Goal: Complete application form: Complete application form

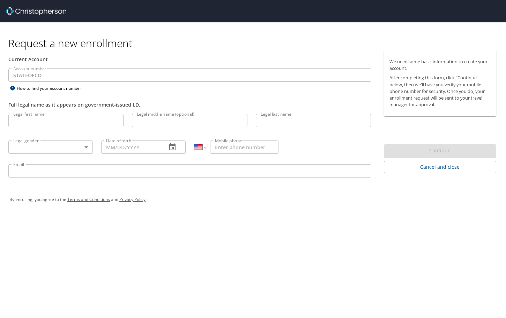
select select "US"
click at [58, 121] on input "Legal first name" at bounding box center [65, 120] width 115 height 13
type input "[PERSON_NAME]"
click at [88, 147] on body "Request a new enrollment Current Account Account number STATEOFCO Account numbe…" at bounding box center [253, 159] width 506 height 318
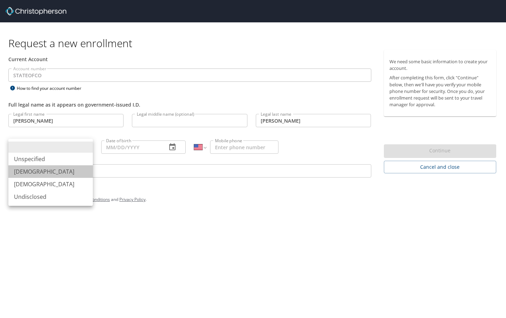
click at [62, 172] on li "[DEMOGRAPHIC_DATA]" at bounding box center [50, 171] width 84 height 13
type input "[DEMOGRAPHIC_DATA]"
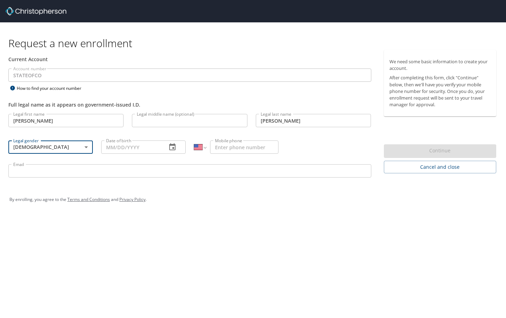
click at [173, 147] on icon "button" at bounding box center [172, 146] width 6 height 7
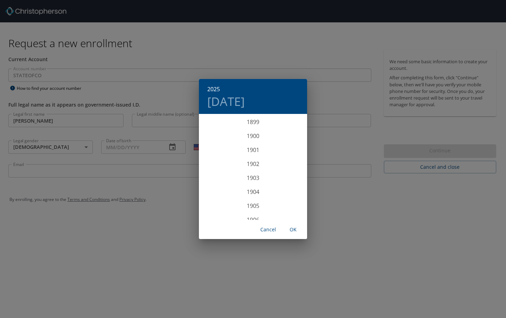
scroll to position [1717, 0]
click at [155, 149] on div "2025 [DATE] 1900 1901 1902 1903 1904 1905 1906 1907 1908 1909 1910 1911 1912 19…" at bounding box center [253, 159] width 506 height 318
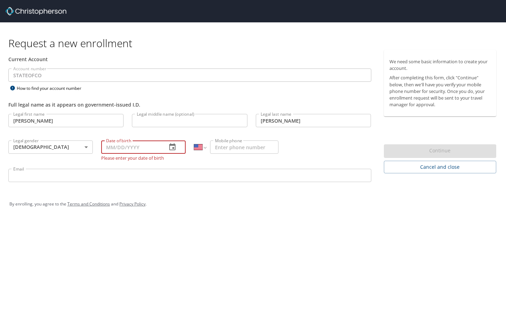
click at [142, 147] on input "Date of birth" at bounding box center [131, 146] width 60 height 13
type input "[DATE]"
click at [244, 149] on input "Mobile phone" at bounding box center [244, 146] width 68 height 13
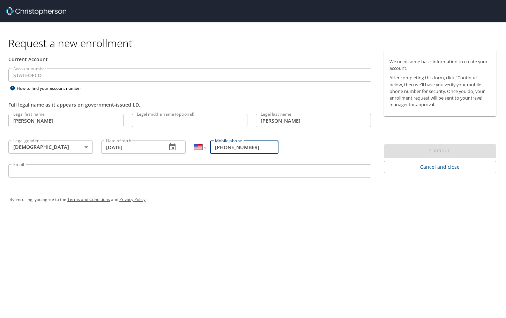
type input "[PHONE_NUMBER]"
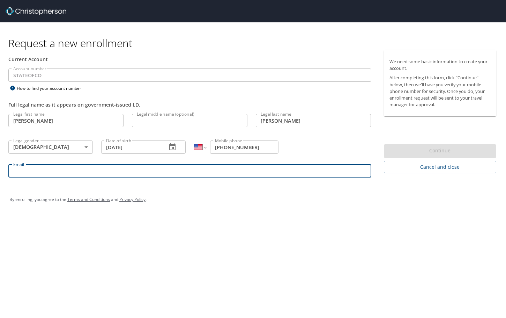
click at [217, 174] on input "Email" at bounding box center [189, 170] width 363 height 13
type input "[PERSON_NAME][EMAIL_ADDRESS][PERSON_NAME][DOMAIN_NAME]"
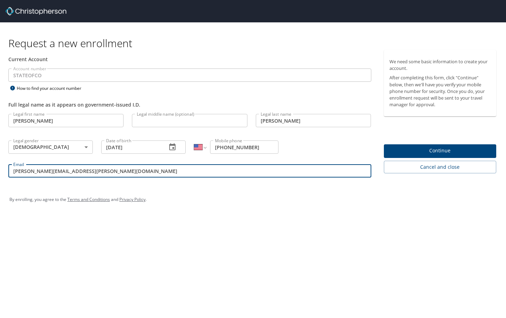
click at [448, 149] on span "Continue" at bounding box center [440, 150] width 102 height 9
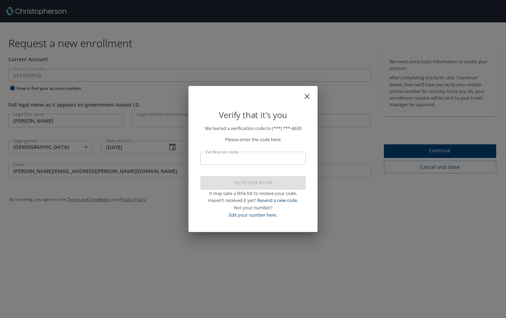
click at [255, 161] on input "Verification code" at bounding box center [252, 157] width 105 height 13
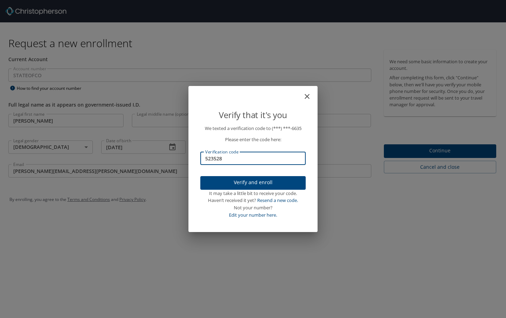
click at [260, 182] on span "Verify and enroll" at bounding box center [253, 182] width 94 height 9
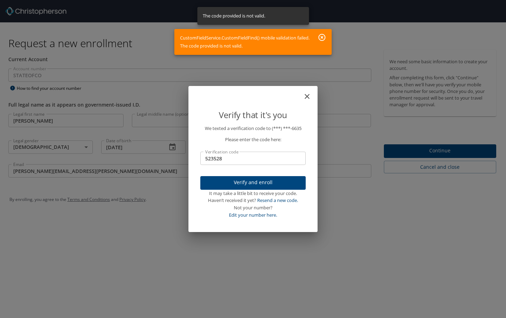
click at [213, 159] on input "523528" at bounding box center [252, 157] width 105 height 13
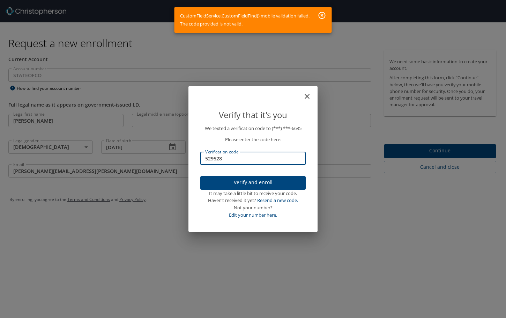
type input "529528"
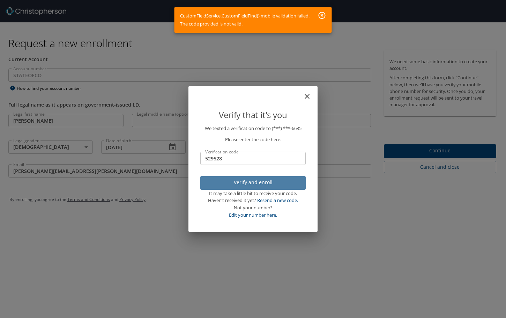
click at [265, 180] on span "Verify and enroll" at bounding box center [253, 182] width 94 height 9
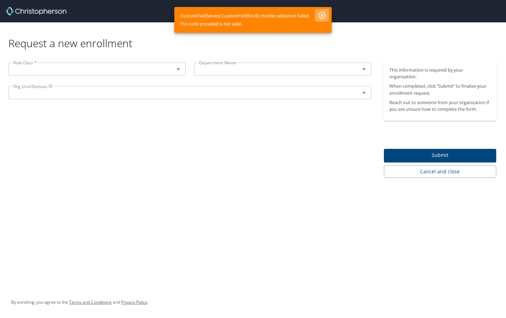
click at [321, 15] on icon "button" at bounding box center [322, 15] width 7 height 7
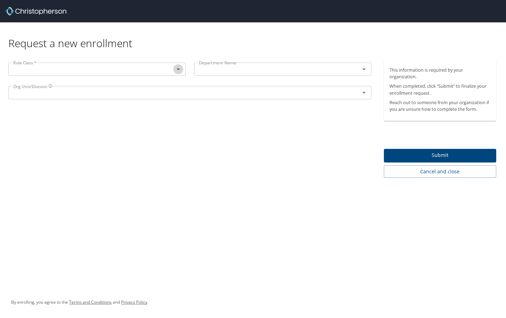
click at [177, 69] on icon "Open" at bounding box center [178, 69] width 3 height 2
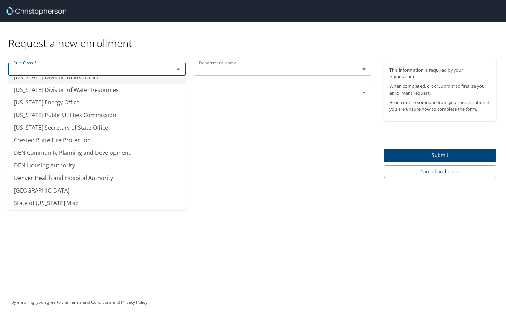
scroll to position [36, 0]
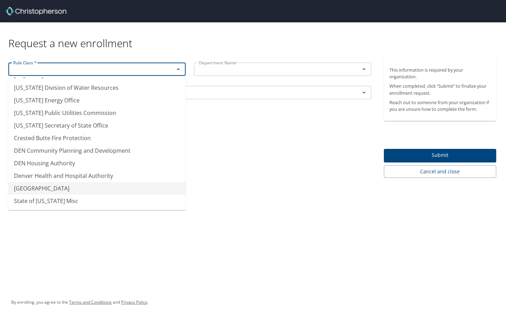
click at [72, 185] on li "[GEOGRAPHIC_DATA]" at bounding box center [96, 188] width 177 height 13
type input "[GEOGRAPHIC_DATA]"
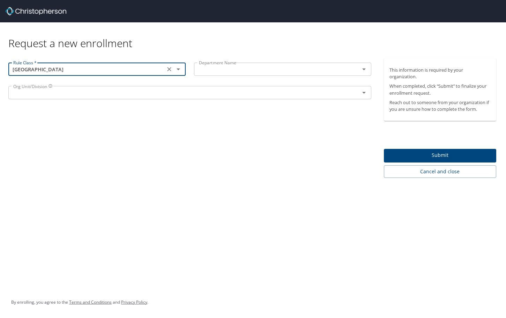
click at [366, 69] on icon "Open" at bounding box center [364, 69] width 8 height 8
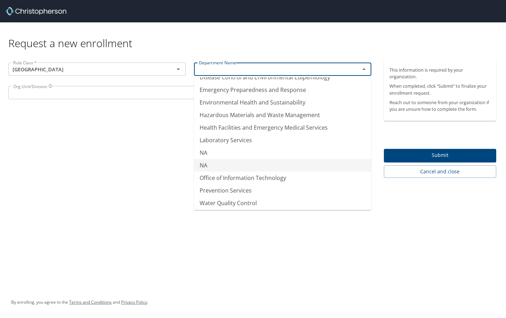
scroll to position [57, 0]
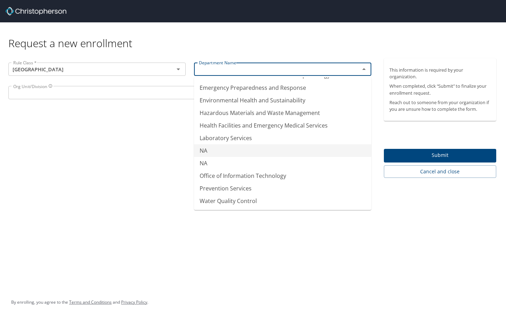
click at [223, 150] on li "NA" at bounding box center [282, 150] width 177 height 13
type input "NA"
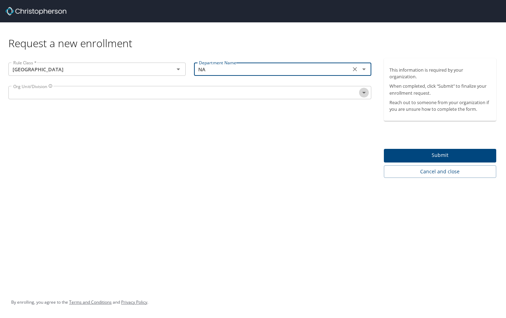
click at [363, 92] on icon "Open" at bounding box center [363, 93] width 3 height 2
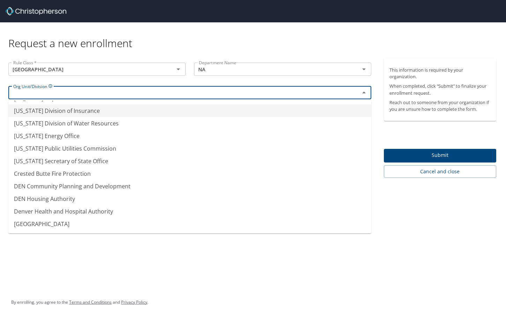
scroll to position [36, 0]
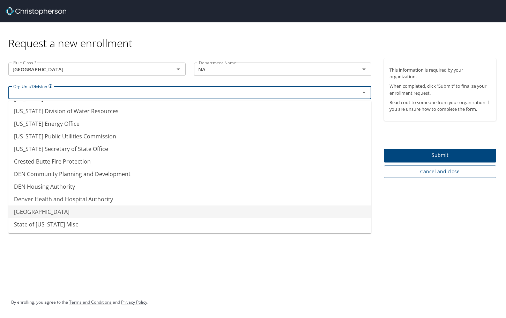
click at [88, 209] on li "[GEOGRAPHIC_DATA]" at bounding box center [189, 211] width 363 height 13
type input "[GEOGRAPHIC_DATA]"
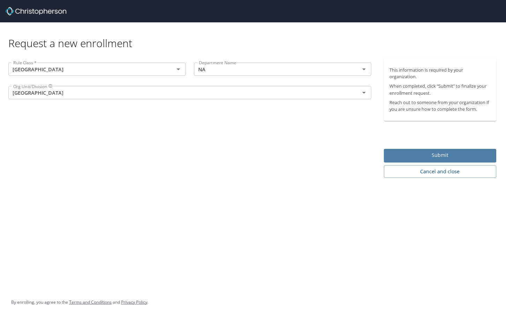
click at [444, 153] on span "Submit" at bounding box center [440, 155] width 102 height 9
